Goal: Check status: Check status

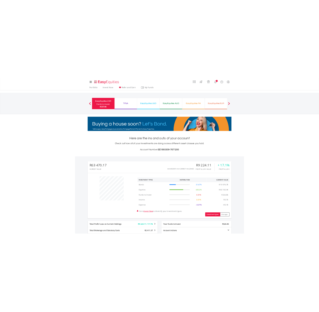
scroll to position [49, 97]
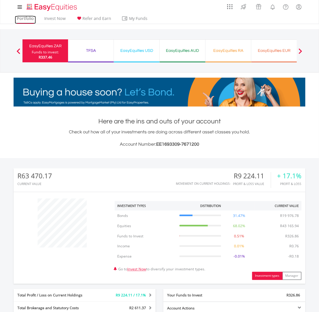
click at [17, 18] on link "Portfolio" at bounding box center [25, 20] width 21 height 8
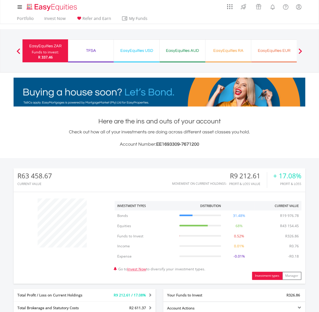
scroll to position [49, 97]
click at [93, 49] on div "TFSA" at bounding box center [90, 50] width 39 height 7
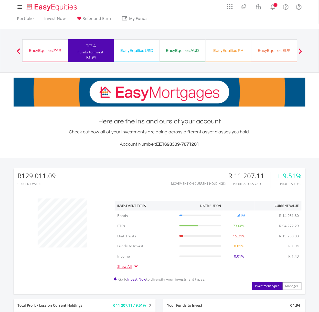
scroll to position [49, 97]
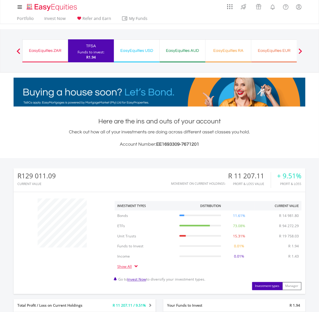
click at [145, 51] on div "EasyEquities USD" at bounding box center [136, 50] width 39 height 7
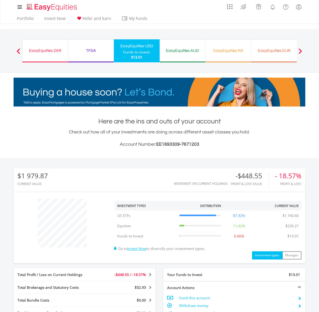
scroll to position [49, 97]
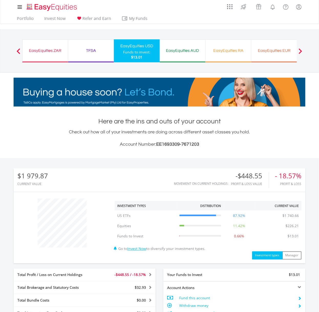
click at [191, 51] on div "EasyEquities AUD" at bounding box center [182, 50] width 39 height 7
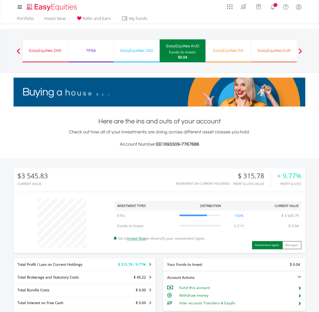
scroll to position [49, 97]
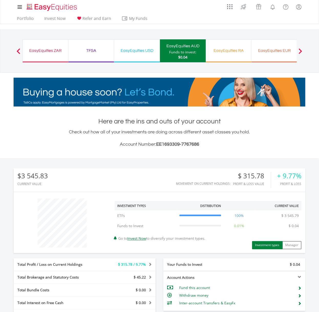
click at [229, 52] on div "EasyEquities RA" at bounding box center [228, 50] width 39 height 7
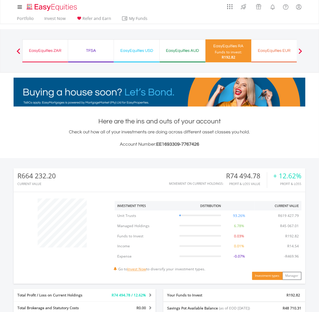
scroll to position [49, 97]
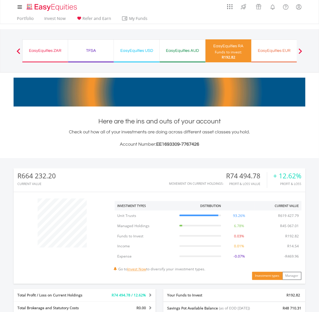
click at [275, 51] on div "EasyEquities EUR" at bounding box center [273, 50] width 39 height 7
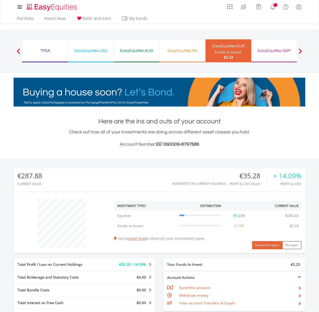
scroll to position [49, 97]
click at [273, 46] on div "EasyEquities GBP Funds to invest: €2.23" at bounding box center [274, 50] width 46 height 23
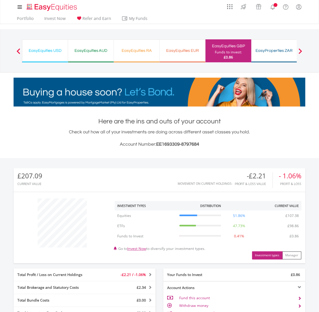
scroll to position [49, 97]
click at [192, 49] on div "EasyEquities EUR" at bounding box center [182, 50] width 39 height 7
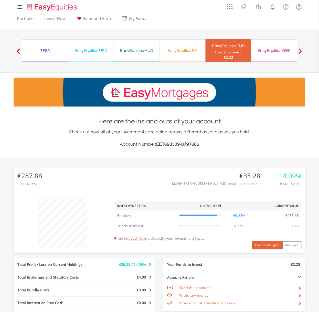
scroll to position [49, 97]
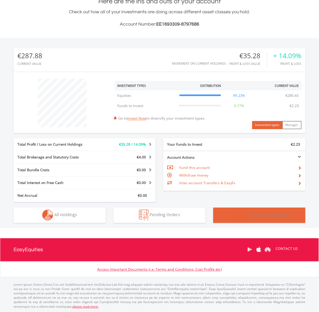
click at [272, 217] on span "Recent Transactions" at bounding box center [269, 215] width 39 height 6
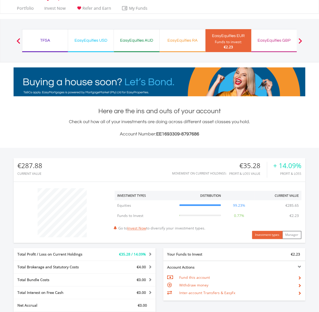
scroll to position [0, 0]
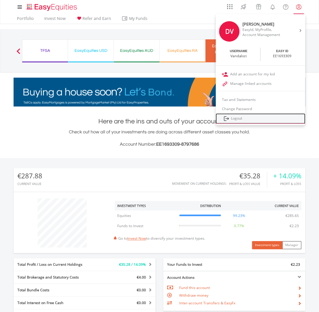
click at [265, 118] on link "Logout" at bounding box center [261, 119] width 90 height 10
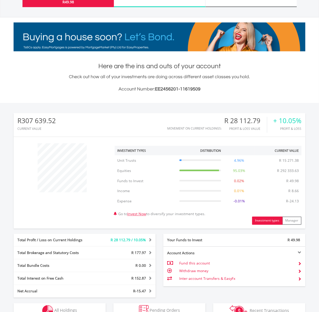
scroll to position [151, 0]
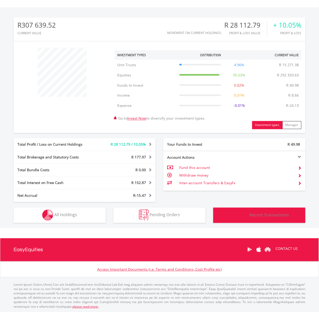
click at [248, 218] on img "button" at bounding box center [238, 215] width 19 height 11
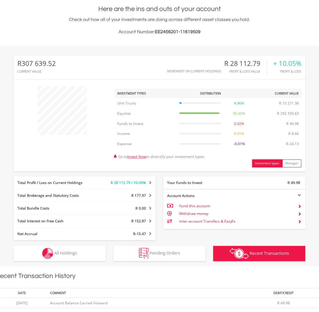
scroll to position [0, 0]
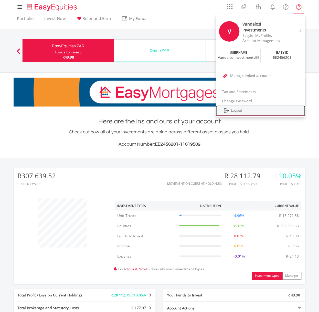
click at [256, 110] on link "Logout" at bounding box center [261, 111] width 90 height 10
